Goal: Transaction & Acquisition: Purchase product/service

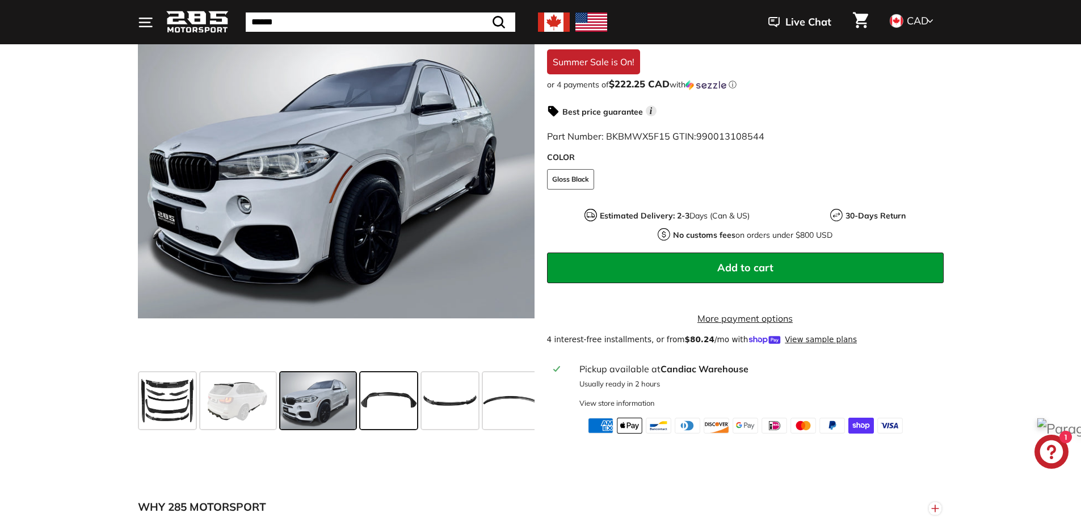
click at [381, 425] on span at bounding box center [388, 400] width 57 height 57
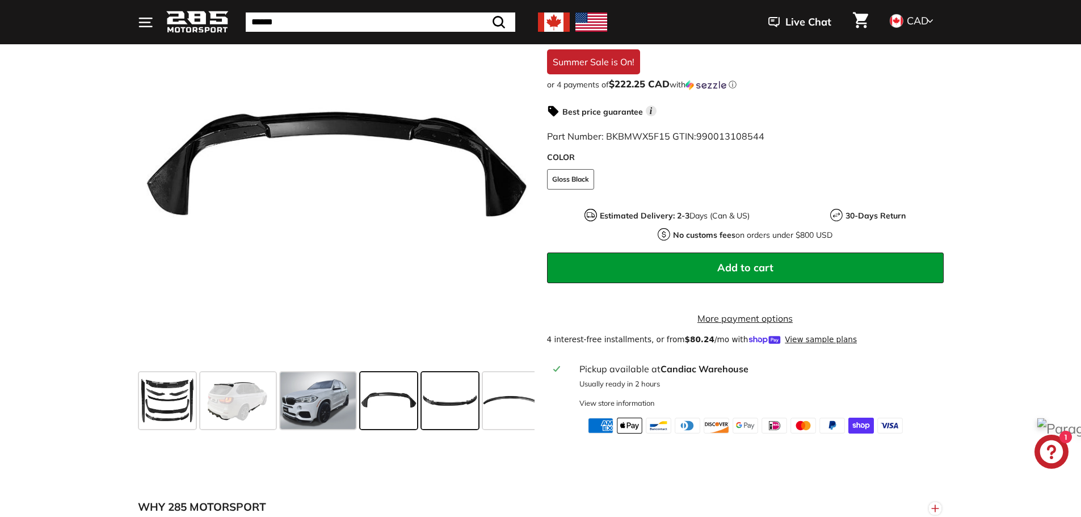
click at [439, 418] on span at bounding box center [450, 400] width 57 height 57
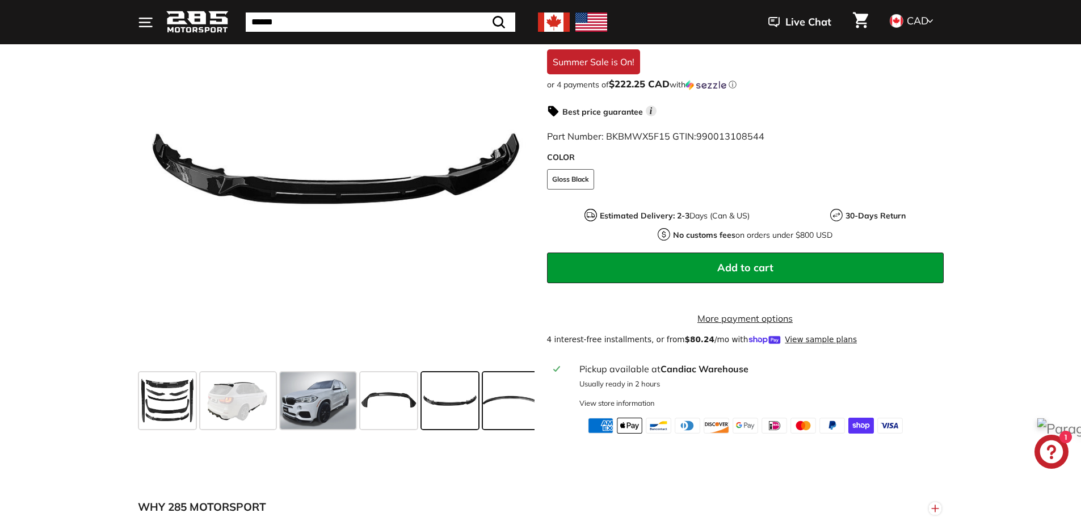
drag, startPoint x: 495, startPoint y: 415, endPoint x: 489, endPoint y: 415, distance: 6.8
click at [493, 415] on span at bounding box center [511, 400] width 57 height 57
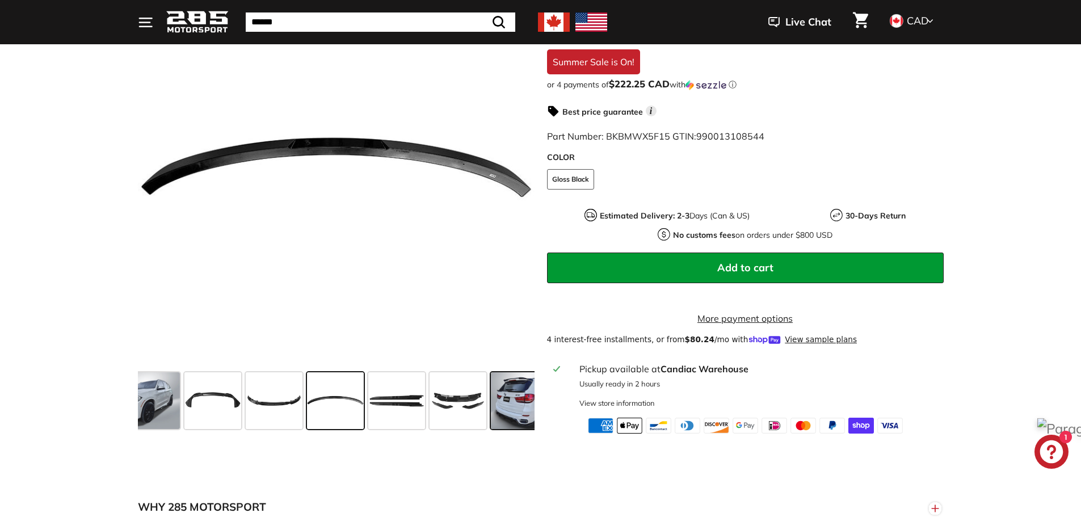
click at [504, 417] on span at bounding box center [528, 400] width 75 height 57
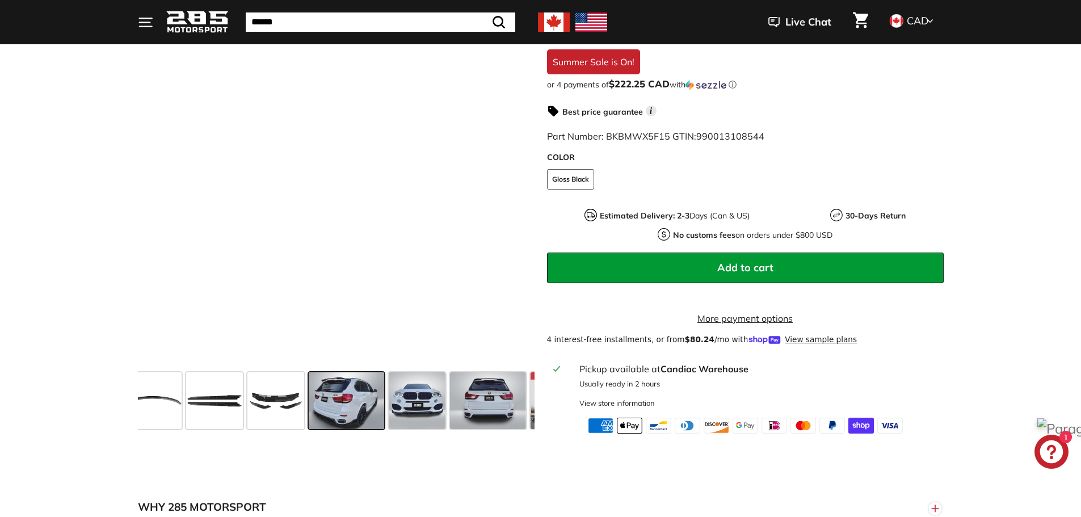
scroll to position [0, 369]
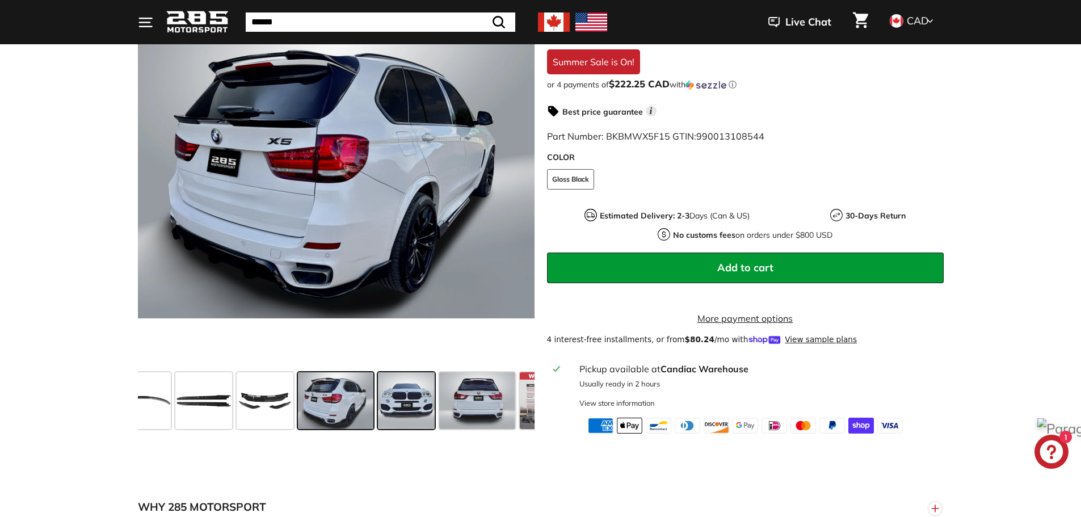
click at [418, 422] on span at bounding box center [406, 400] width 57 height 57
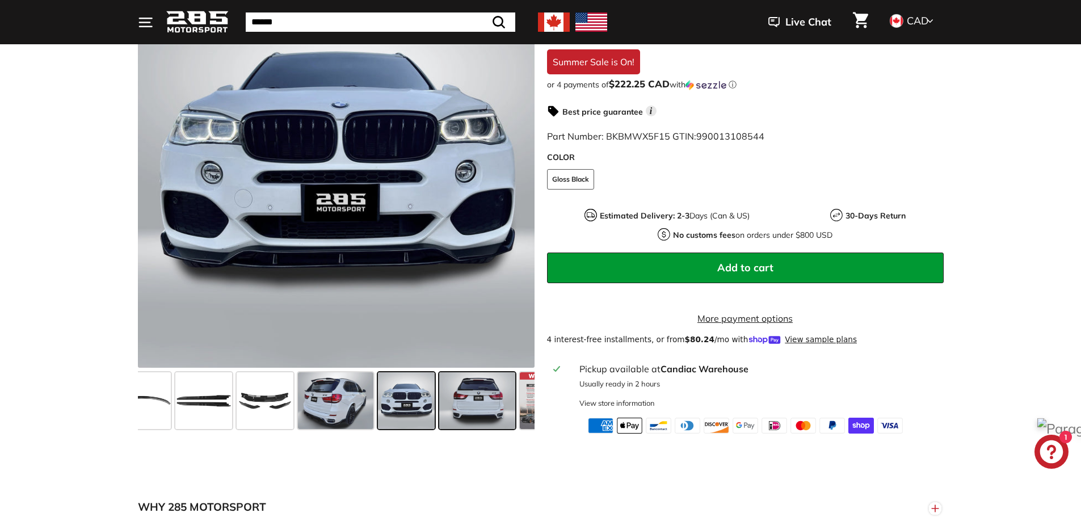
click at [450, 418] on span at bounding box center [476, 400] width 75 height 57
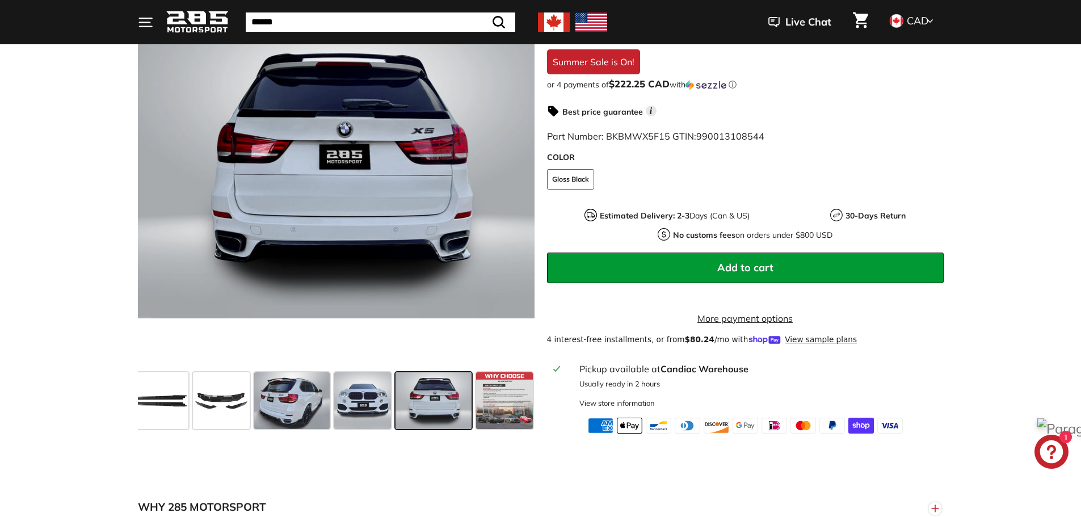
scroll to position [0, 413]
click at [509, 423] on span at bounding box center [504, 400] width 57 height 57
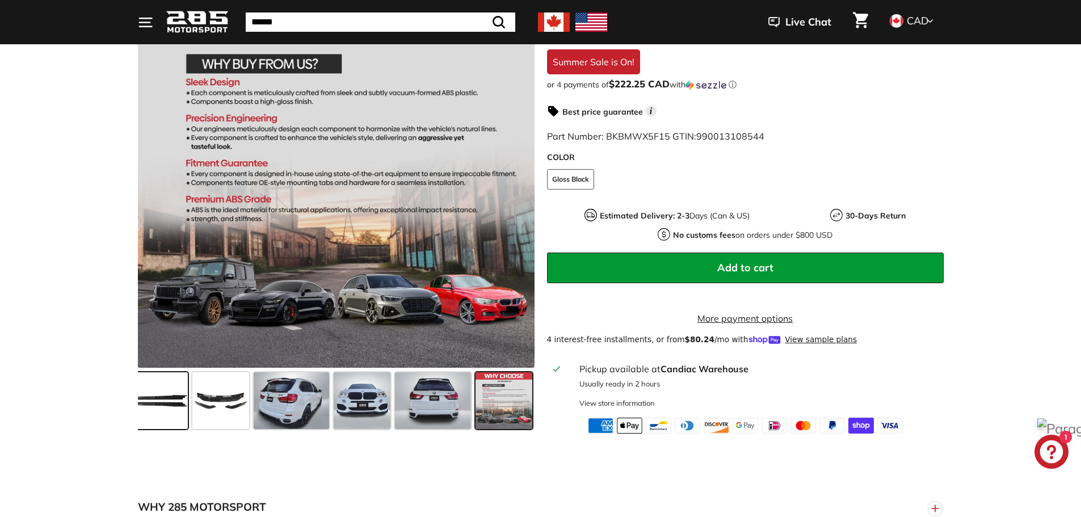
click at [180, 410] on span at bounding box center [159, 400] width 57 height 57
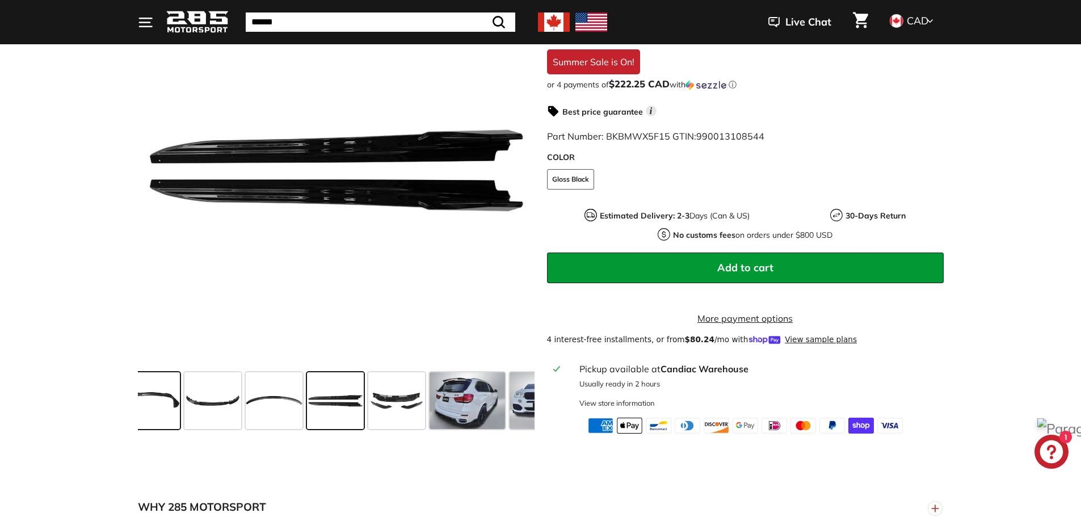
click at [174, 410] on span at bounding box center [151, 400] width 57 height 57
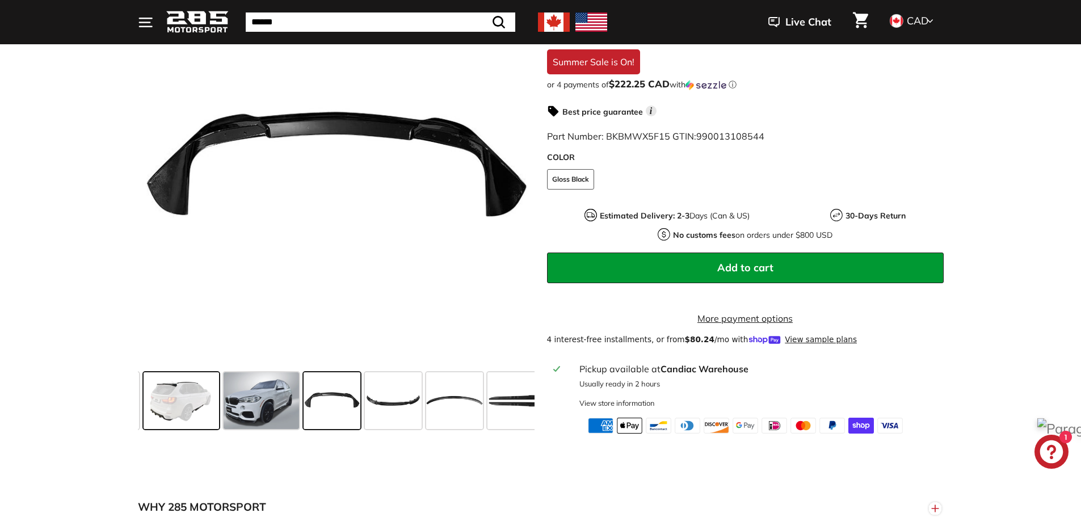
scroll to position [0, 53]
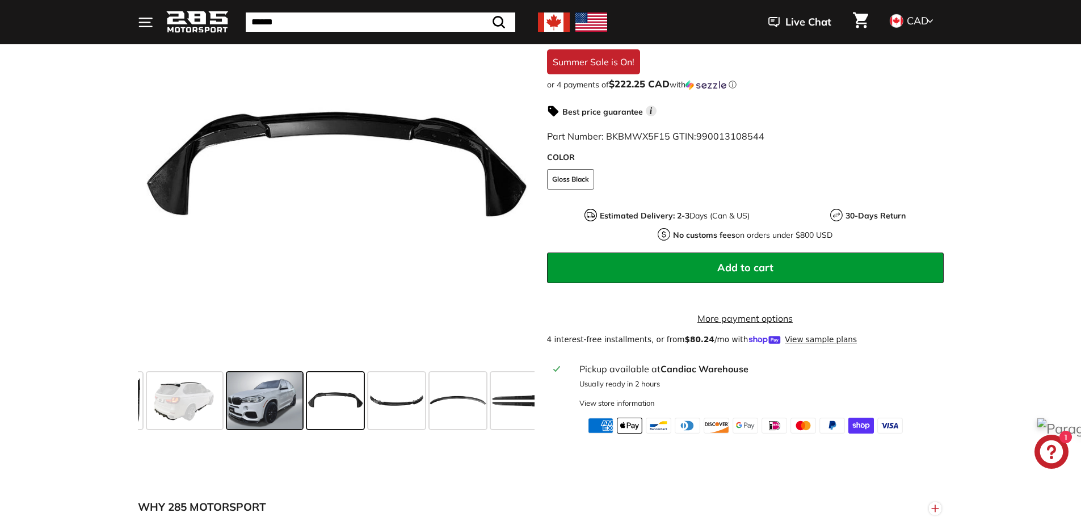
click at [271, 423] on span at bounding box center [264, 400] width 75 height 57
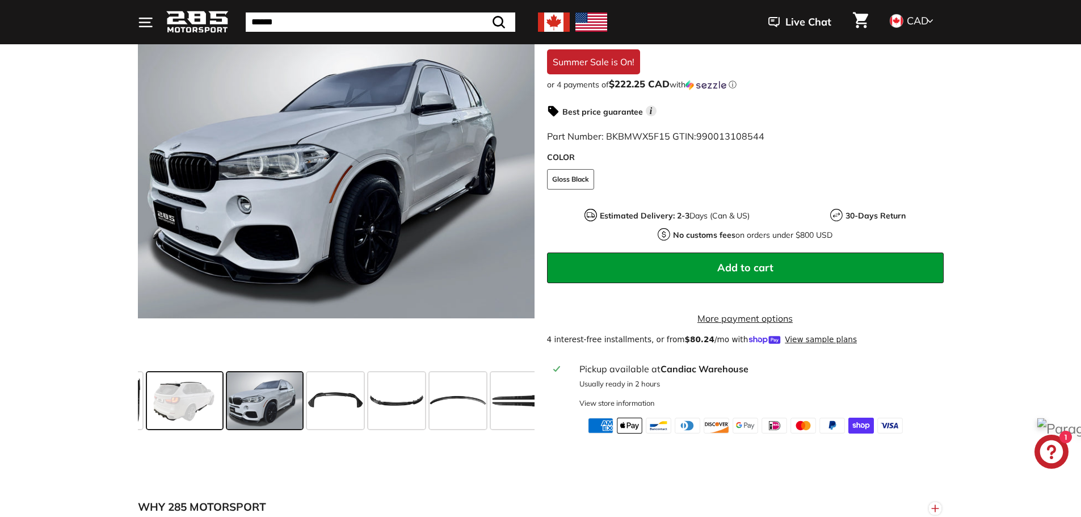
click at [201, 417] on span at bounding box center [184, 400] width 75 height 57
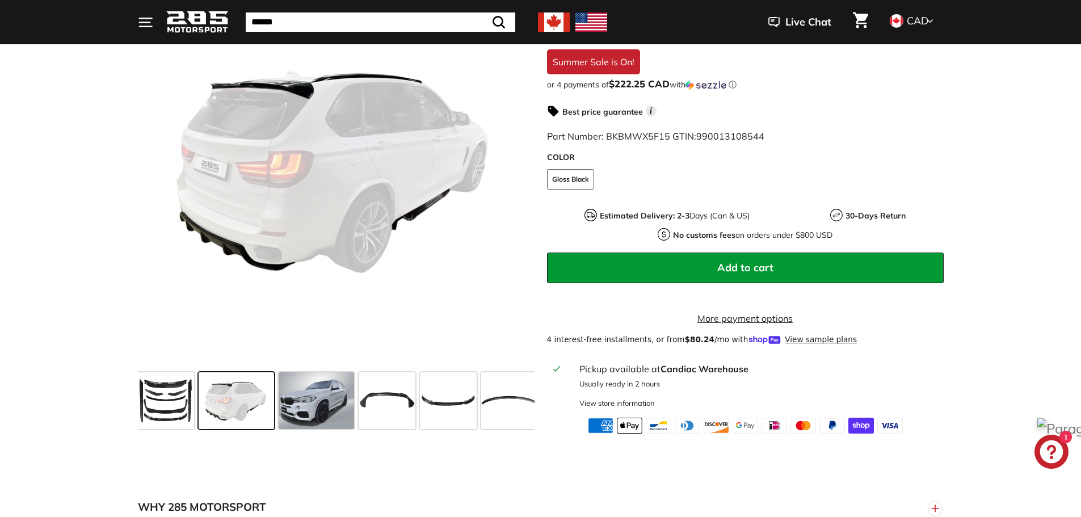
scroll to position [0, 0]
click at [176, 419] on span at bounding box center [167, 400] width 57 height 57
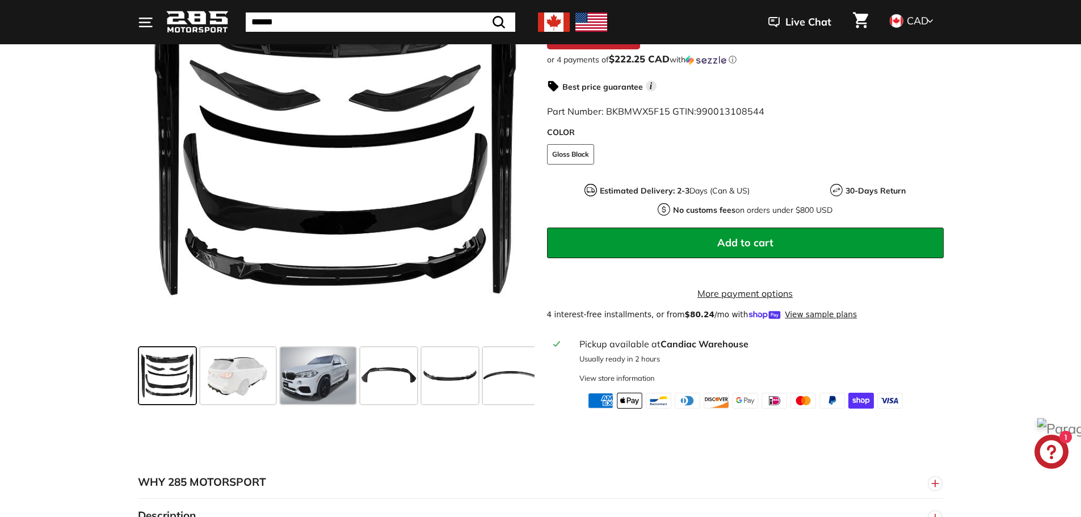
scroll to position [57, 0]
